Goal: Transaction & Acquisition: Book appointment/travel/reservation

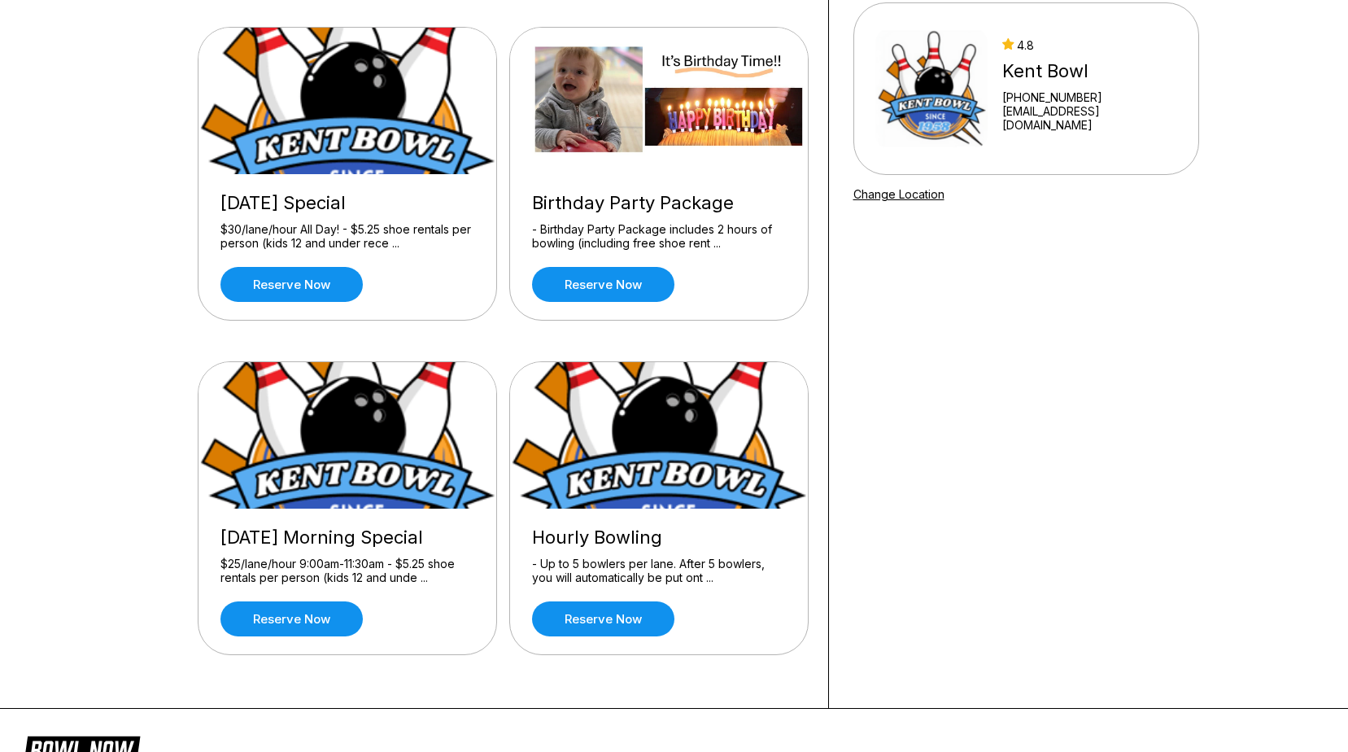
scroll to position [163, 0]
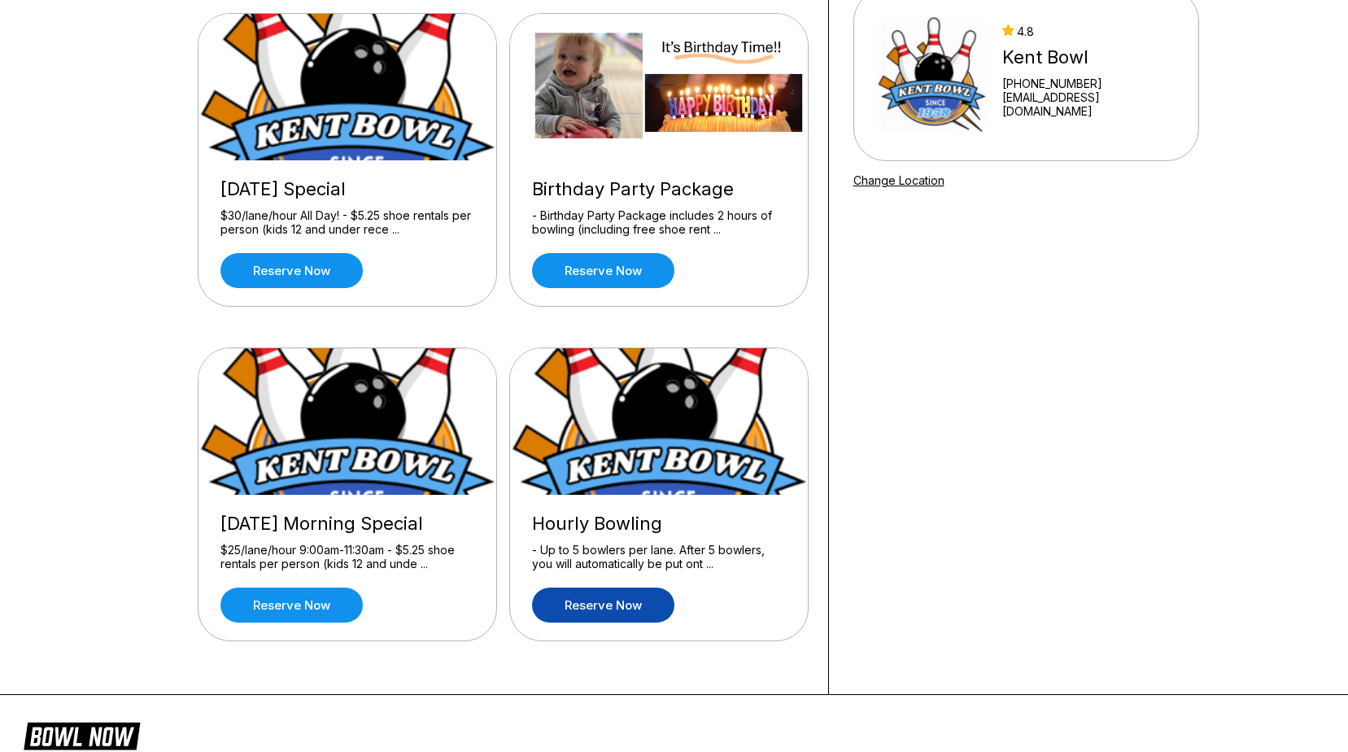
click at [609, 617] on link "Reserve now" at bounding box center [603, 604] width 142 height 35
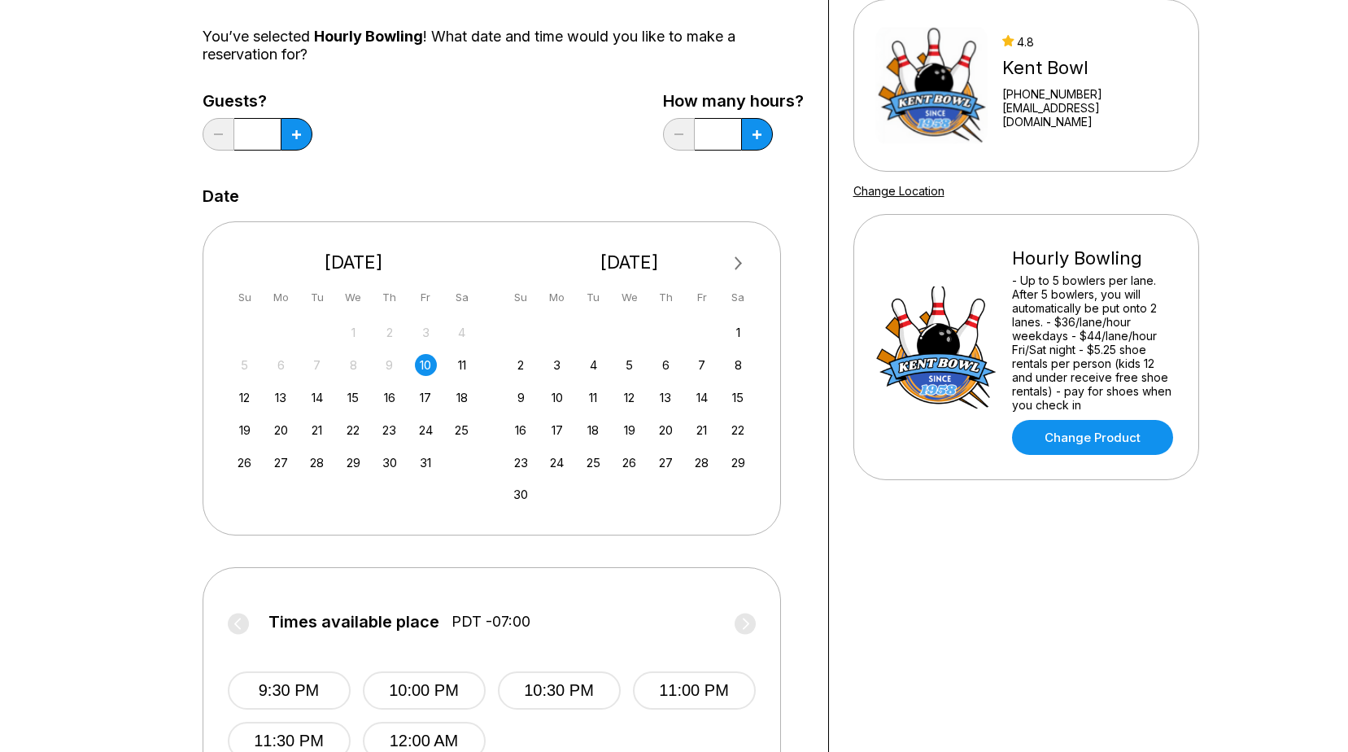
scroll to position [163, 0]
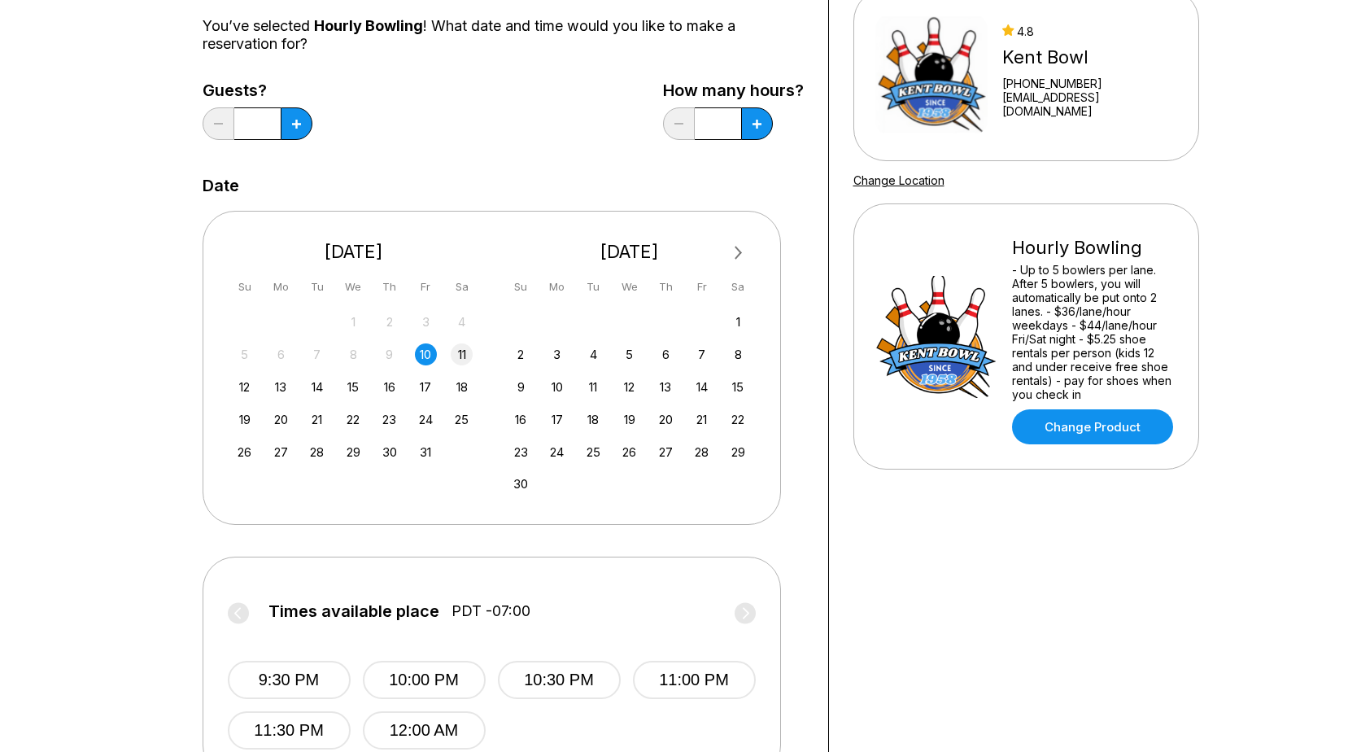
click at [460, 353] on div "11" at bounding box center [462, 354] width 22 height 22
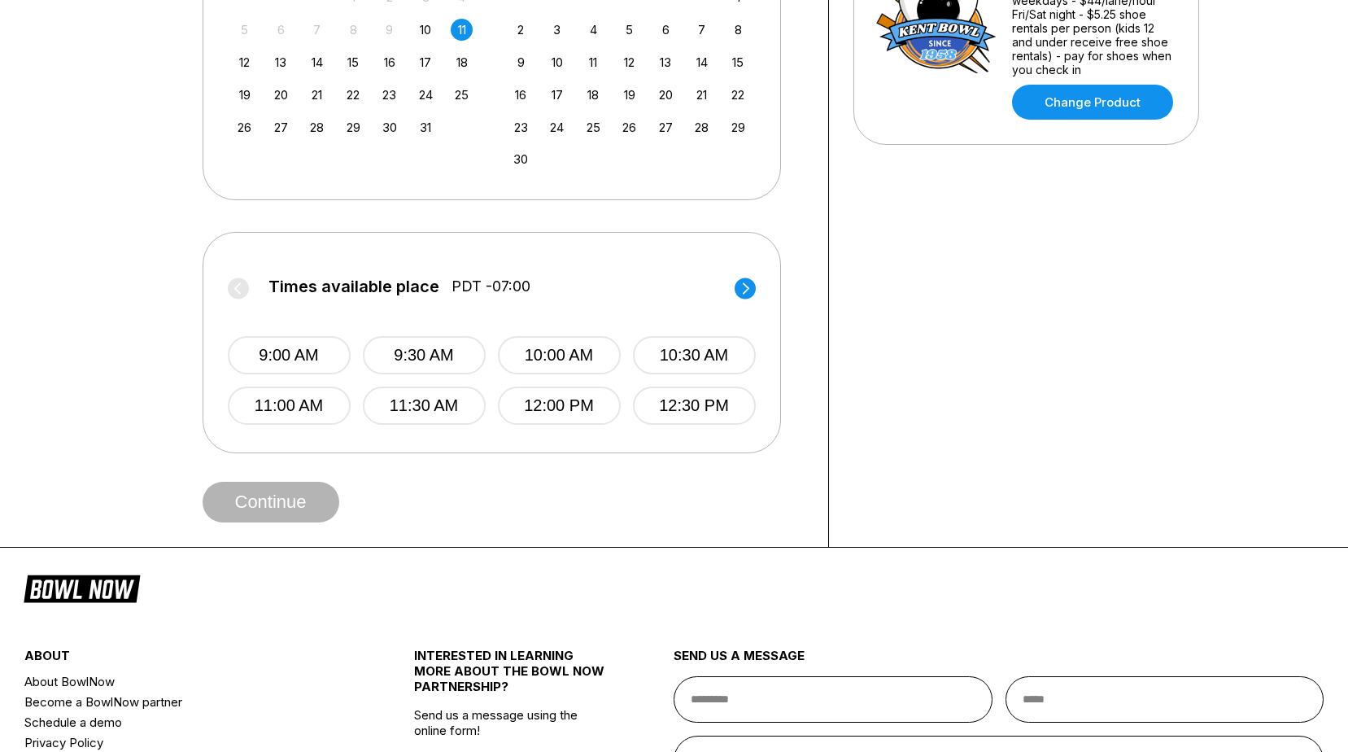
scroll to position [488, 0]
click at [752, 286] on circle at bounding box center [745, 287] width 21 height 21
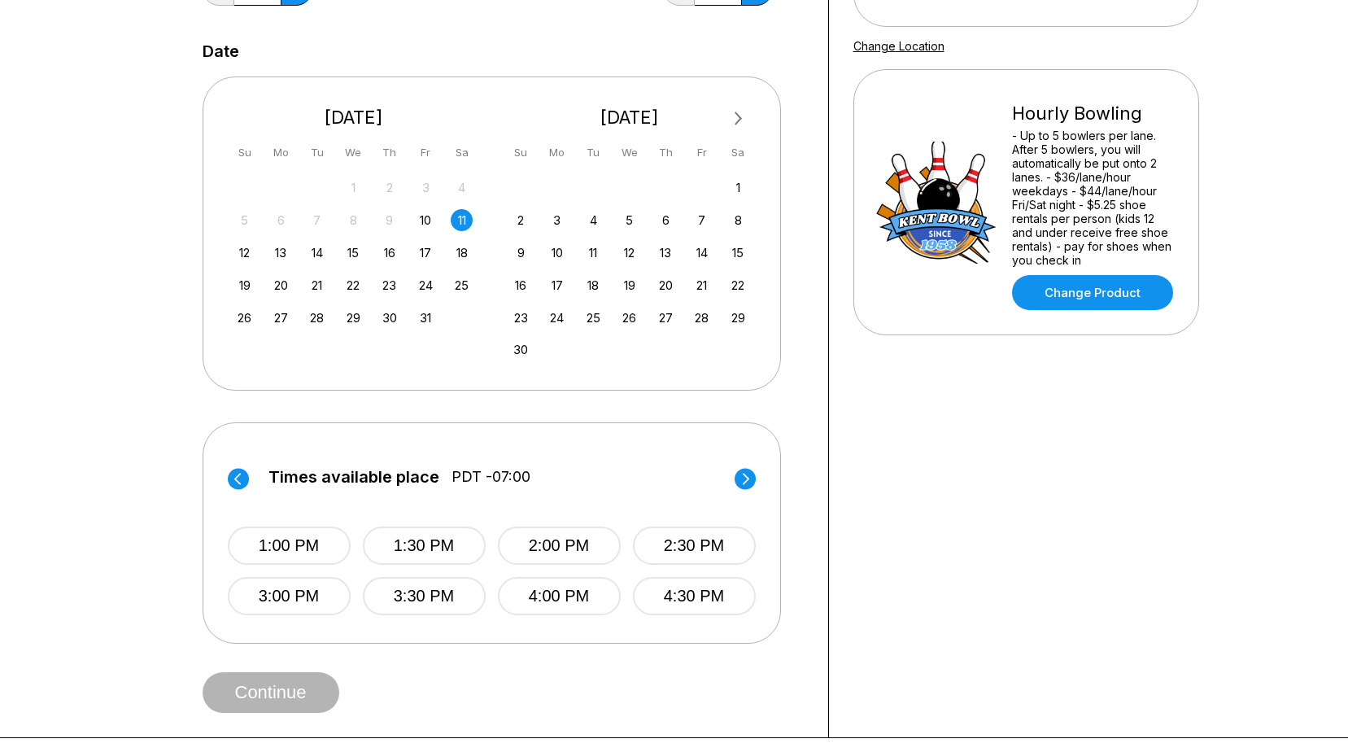
scroll to position [325, 0]
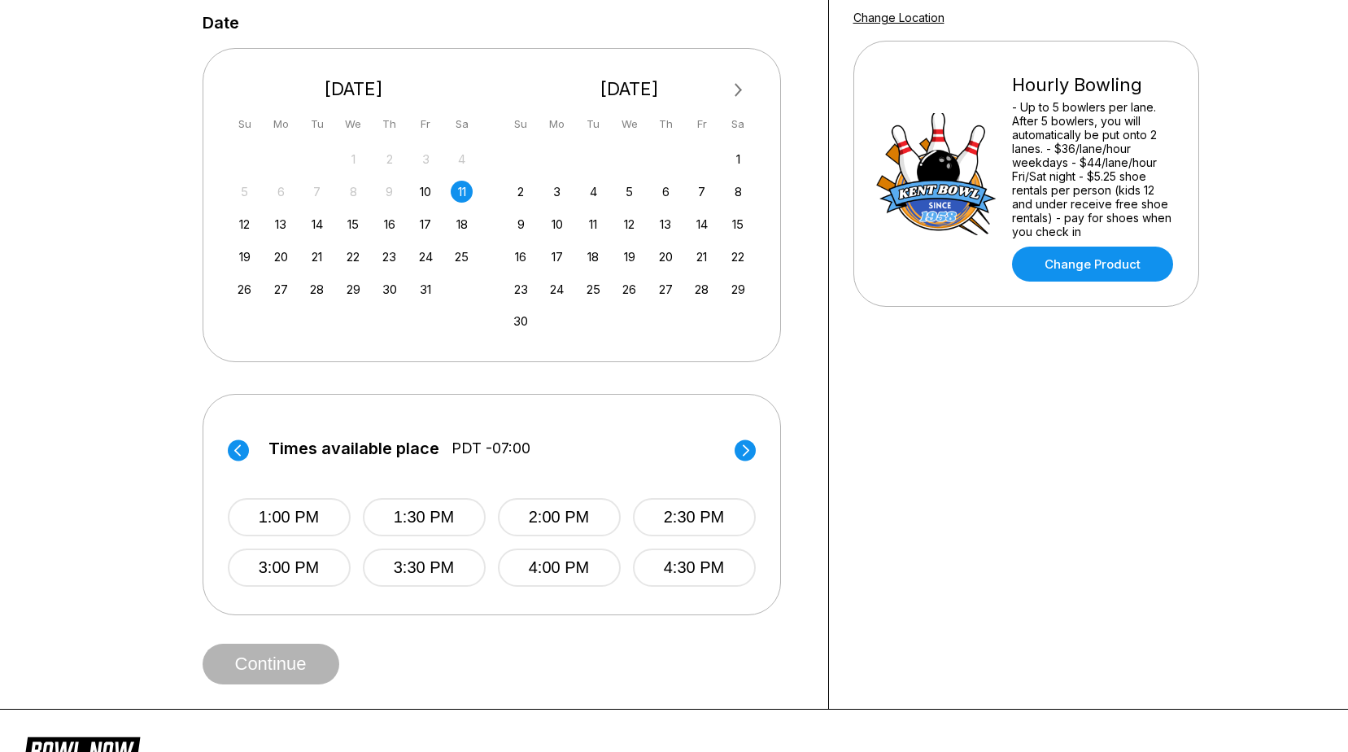
click at [749, 454] on circle at bounding box center [745, 449] width 21 height 21
click at [436, 531] on button "9:30 PM" at bounding box center [424, 517] width 123 height 38
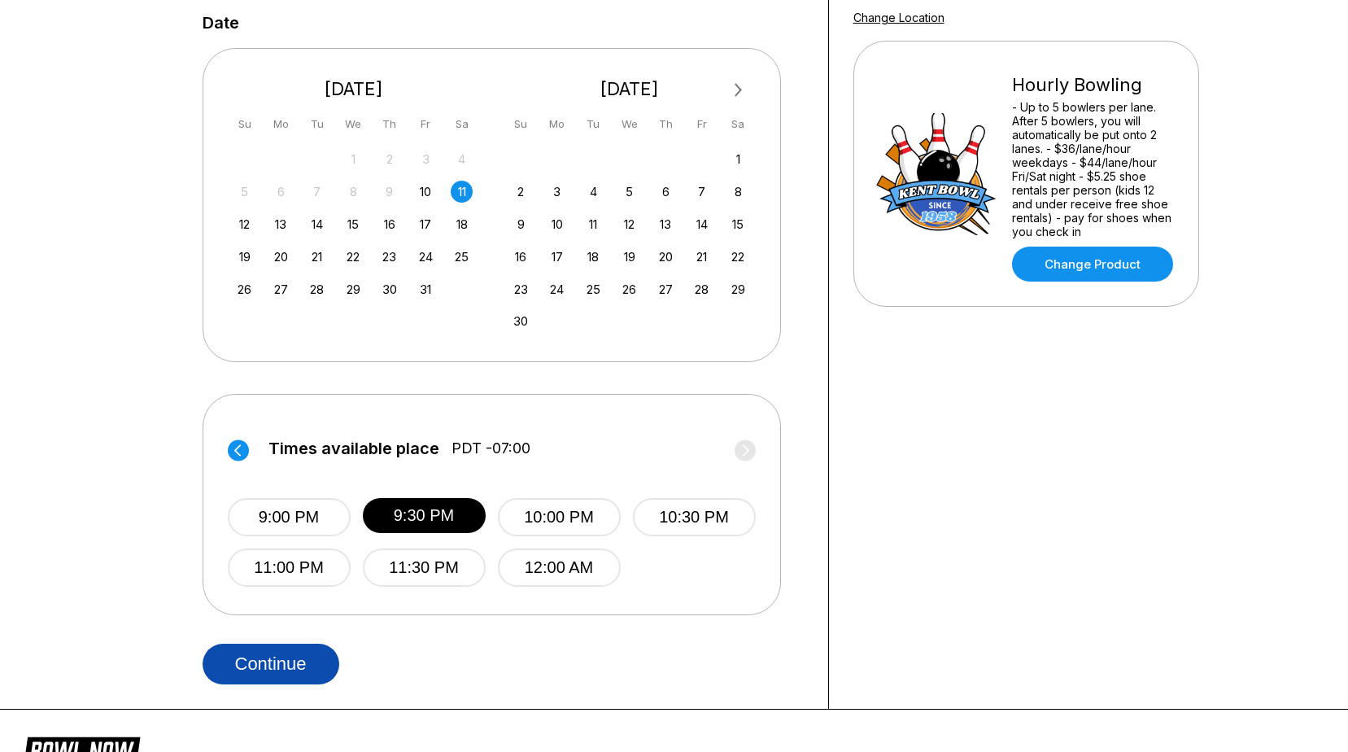
click at [336, 667] on button "Continue" at bounding box center [271, 663] width 137 height 41
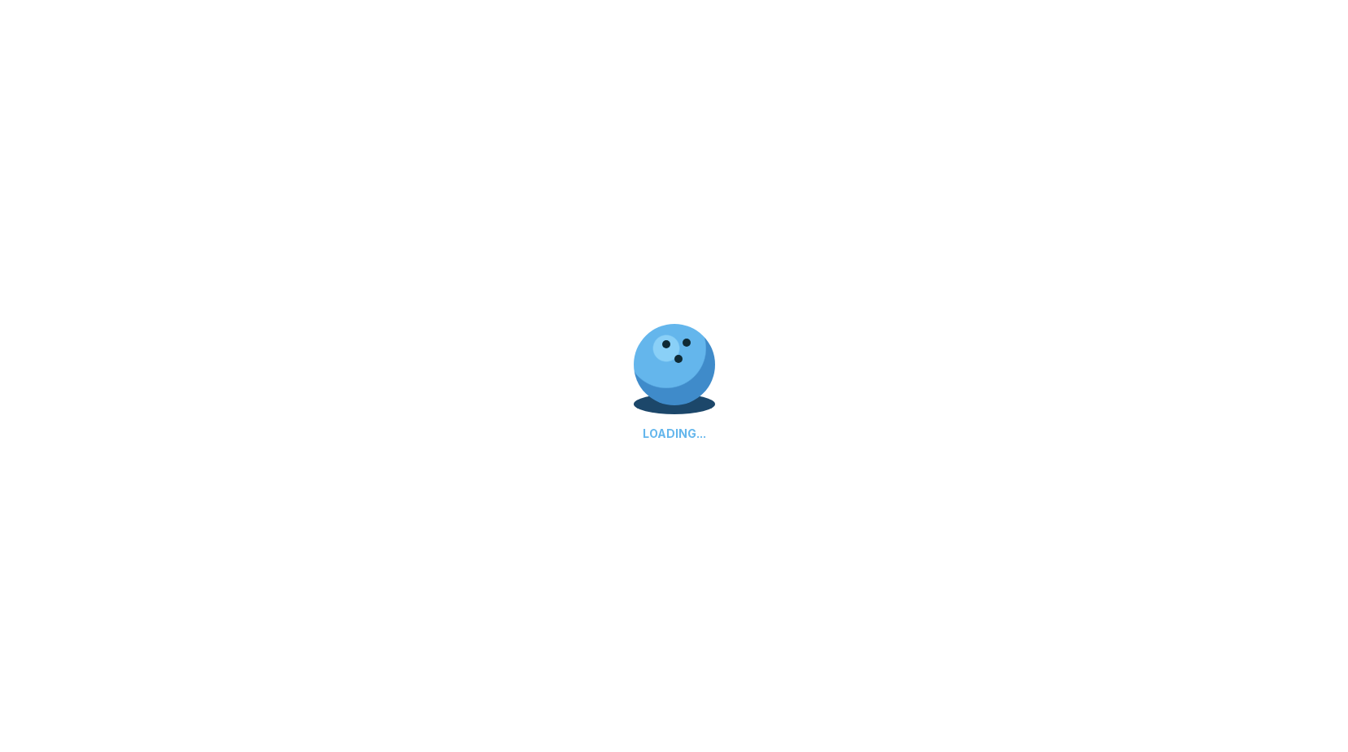
select select "**"
